Goal: Communication & Community: Answer question/provide support

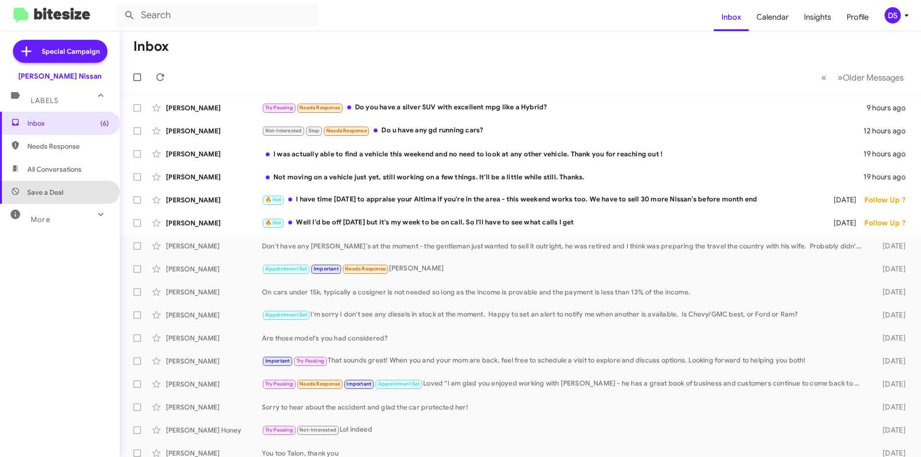
click at [66, 190] on span "Save a Deal" at bounding box center [60, 192] width 120 height 23
type input "in:not-interested"
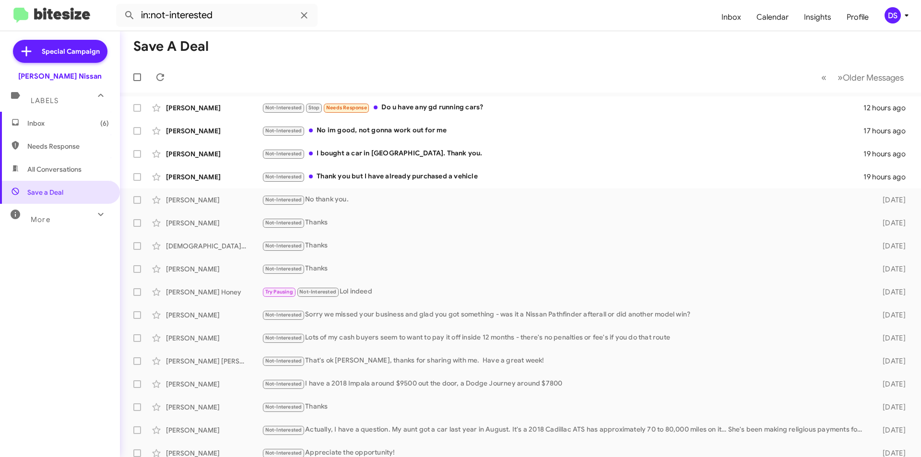
click at [58, 124] on span "Inbox (6)" at bounding box center [68, 124] width 82 height 10
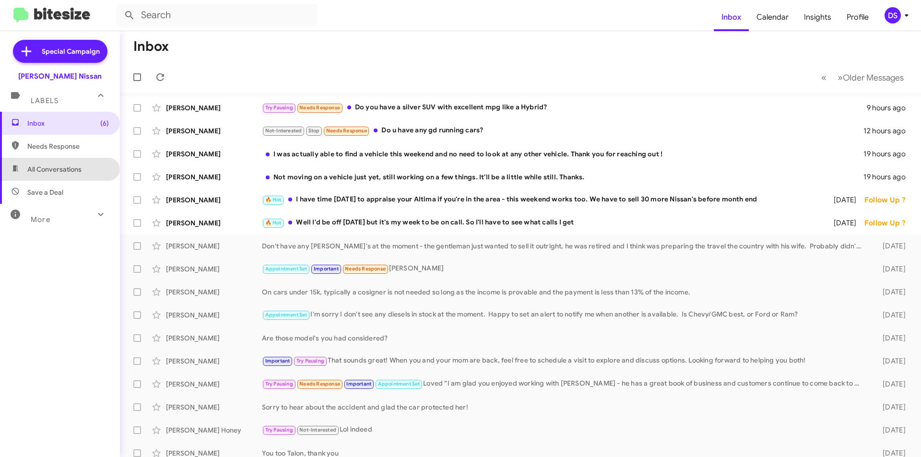
click at [61, 165] on span "All Conversations" at bounding box center [54, 170] width 54 height 10
type input "in:all-conversations"
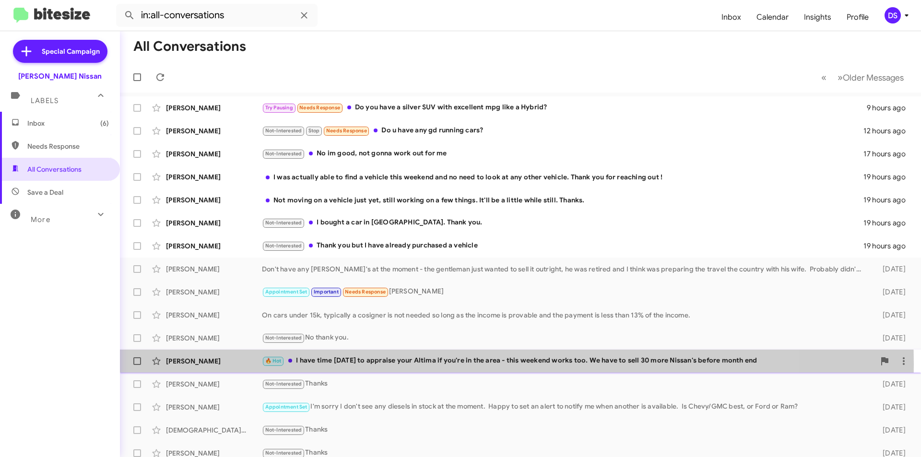
click at [369, 365] on div "🔥 Hot I have time [DATE] to appraise your Altima if you're in the area - this w…" at bounding box center [568, 361] width 613 height 11
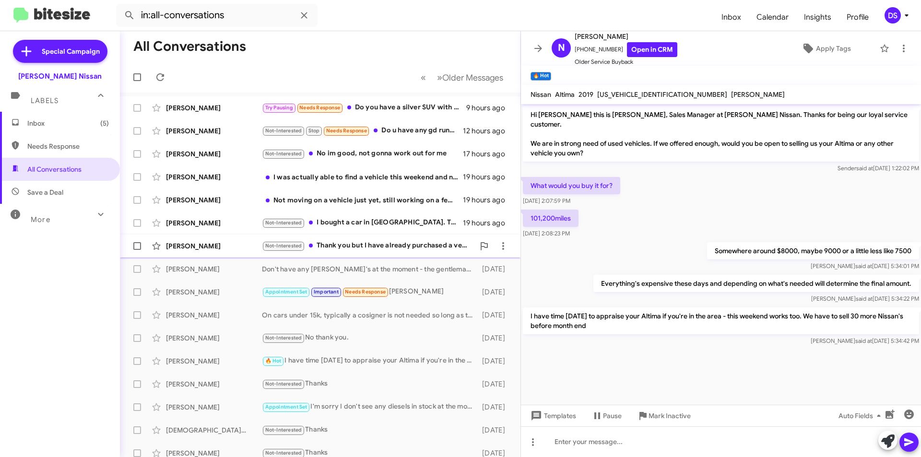
click at [230, 246] on div "[PERSON_NAME]" at bounding box center [214, 246] width 96 height 10
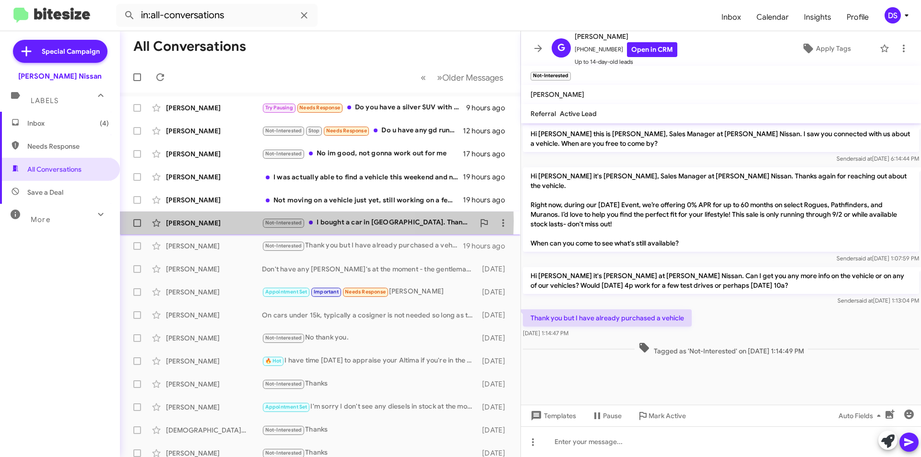
click at [221, 221] on div "[PERSON_NAME]" at bounding box center [214, 223] width 96 height 10
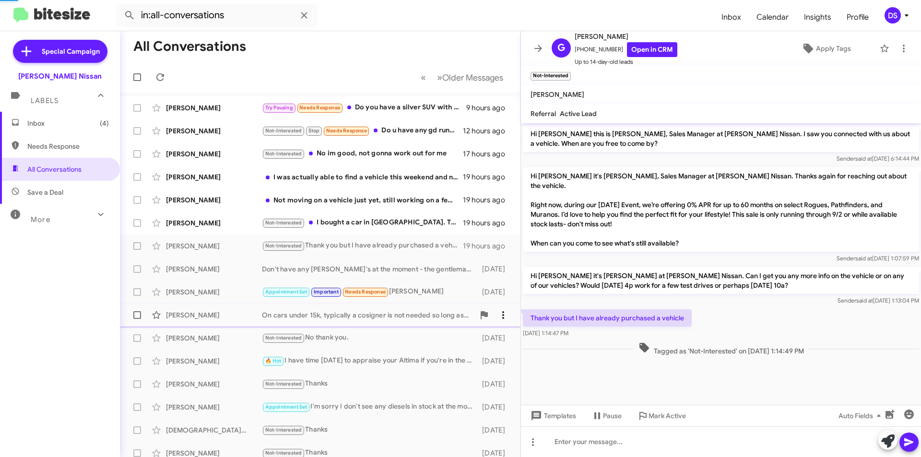
scroll to position [93, 0]
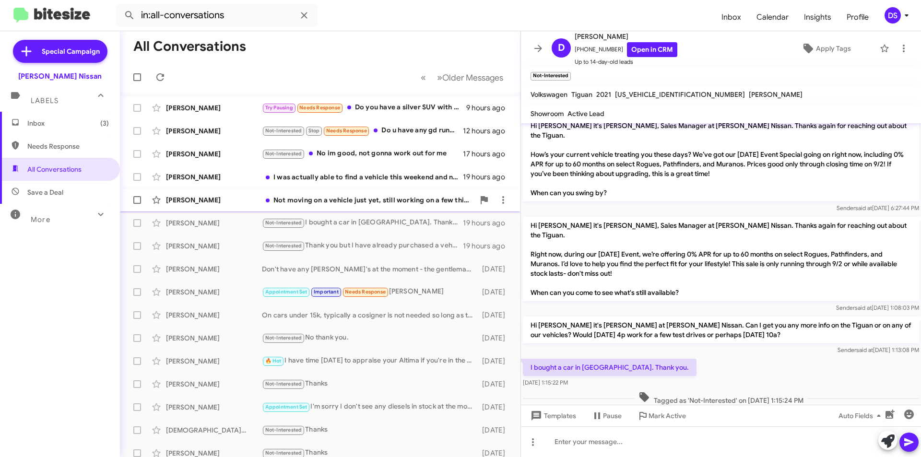
click at [237, 193] on div "[PERSON_NAME] Not moving on a vehicle just yet, still working on a few things. …" at bounding box center [320, 199] width 385 height 19
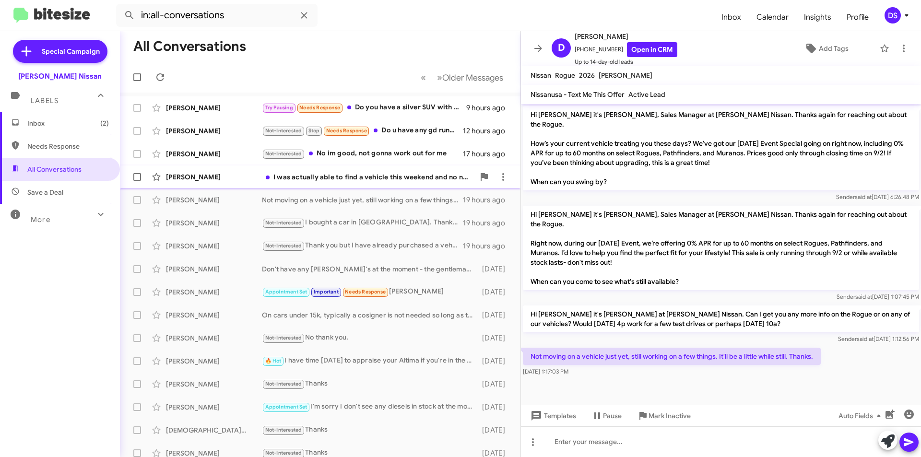
click at [413, 180] on div "I was actually able to find a vehicle this weekend and no need to look at any o…" at bounding box center [368, 177] width 213 height 10
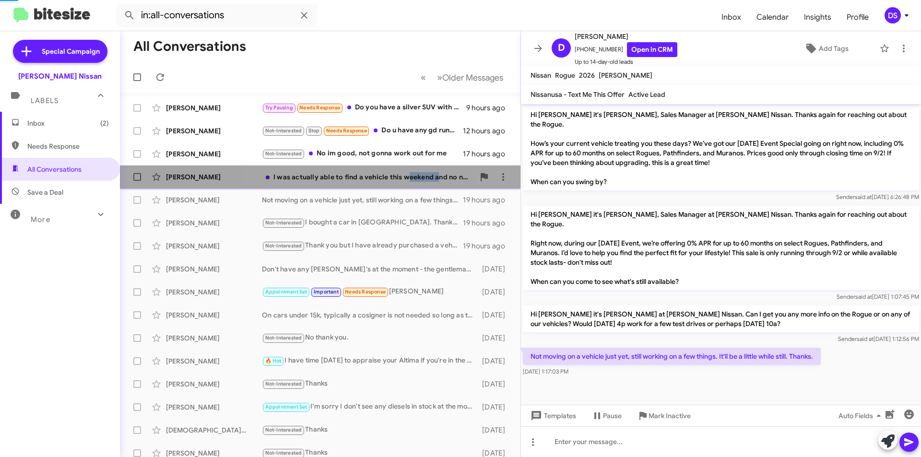
click at [413, 180] on div "I was actually able to find a vehicle this weekend and no need to look at any o…" at bounding box center [368, 177] width 213 height 10
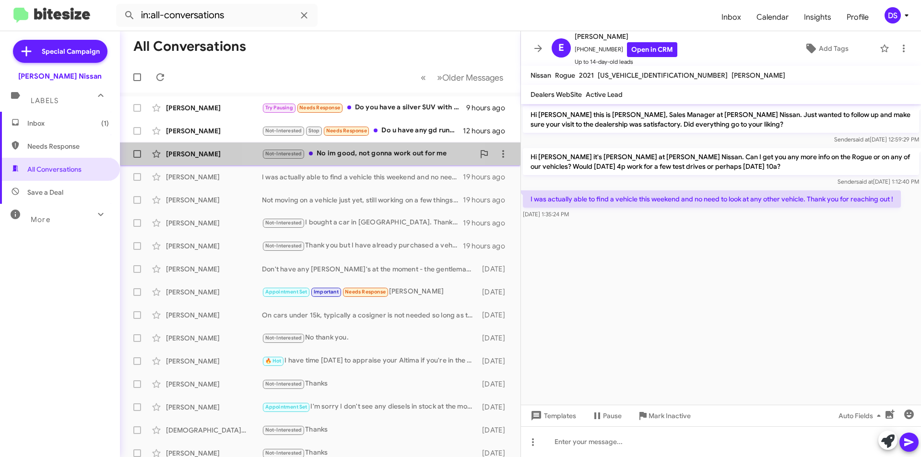
click at [335, 156] on div "Not-Interested No im good, not gonna work out for me" at bounding box center [368, 153] width 213 height 11
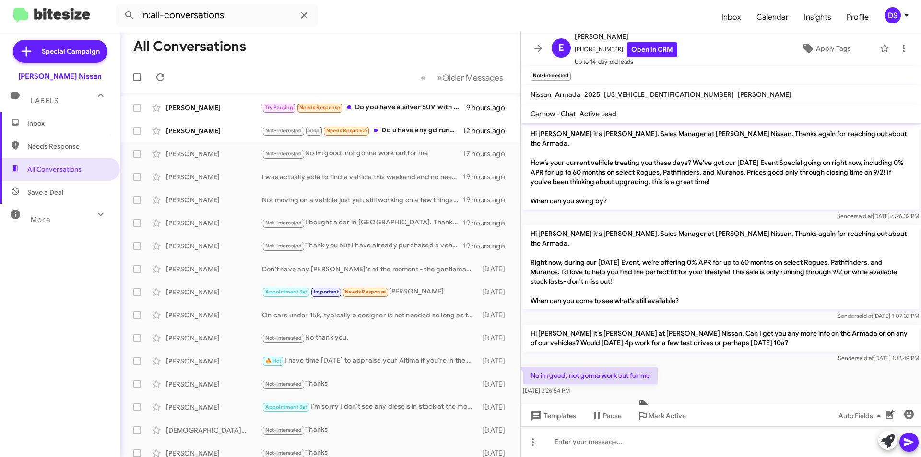
click at [48, 129] on span "Inbox" at bounding box center [60, 123] width 120 height 23
